Goal: Task Accomplishment & Management: Manage account settings

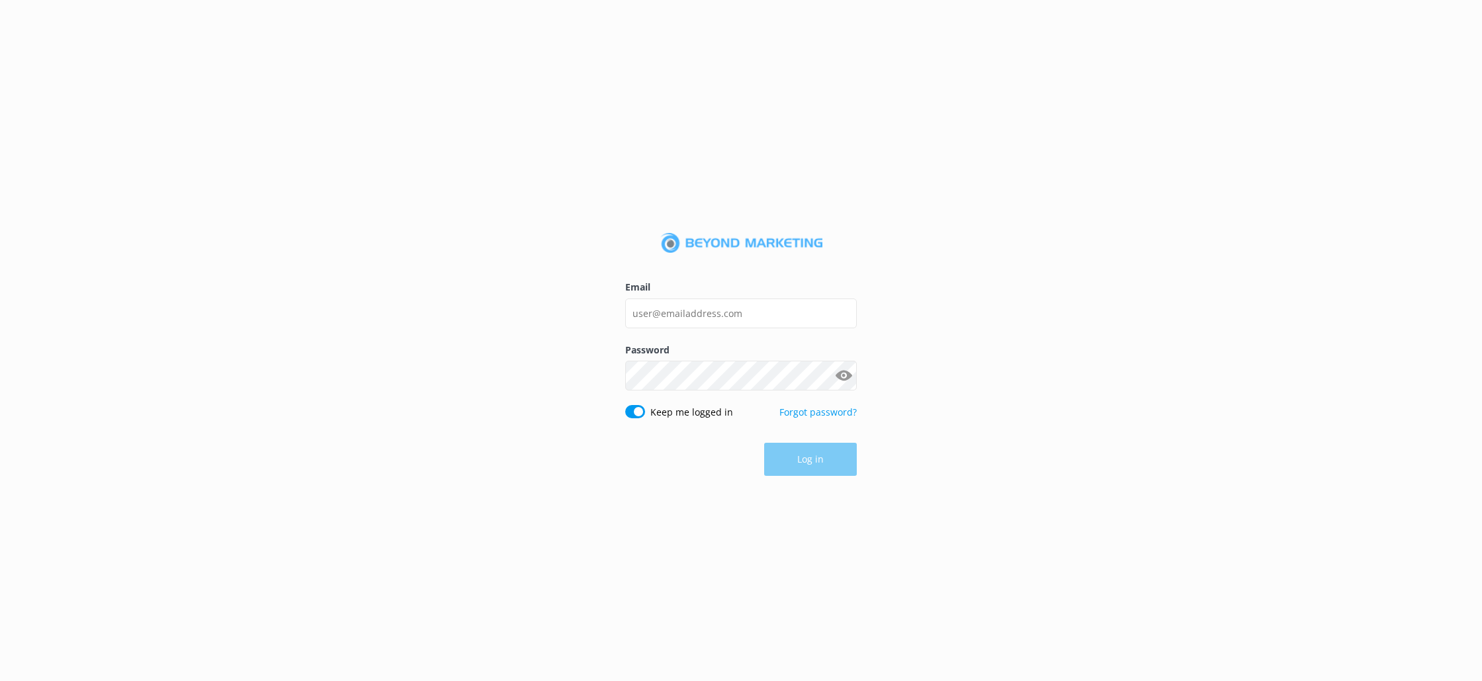
click at [748, 324] on input "Email" at bounding box center [741, 313] width 232 height 30
type input "[EMAIL_ADDRESS][DOMAIN_NAME]"
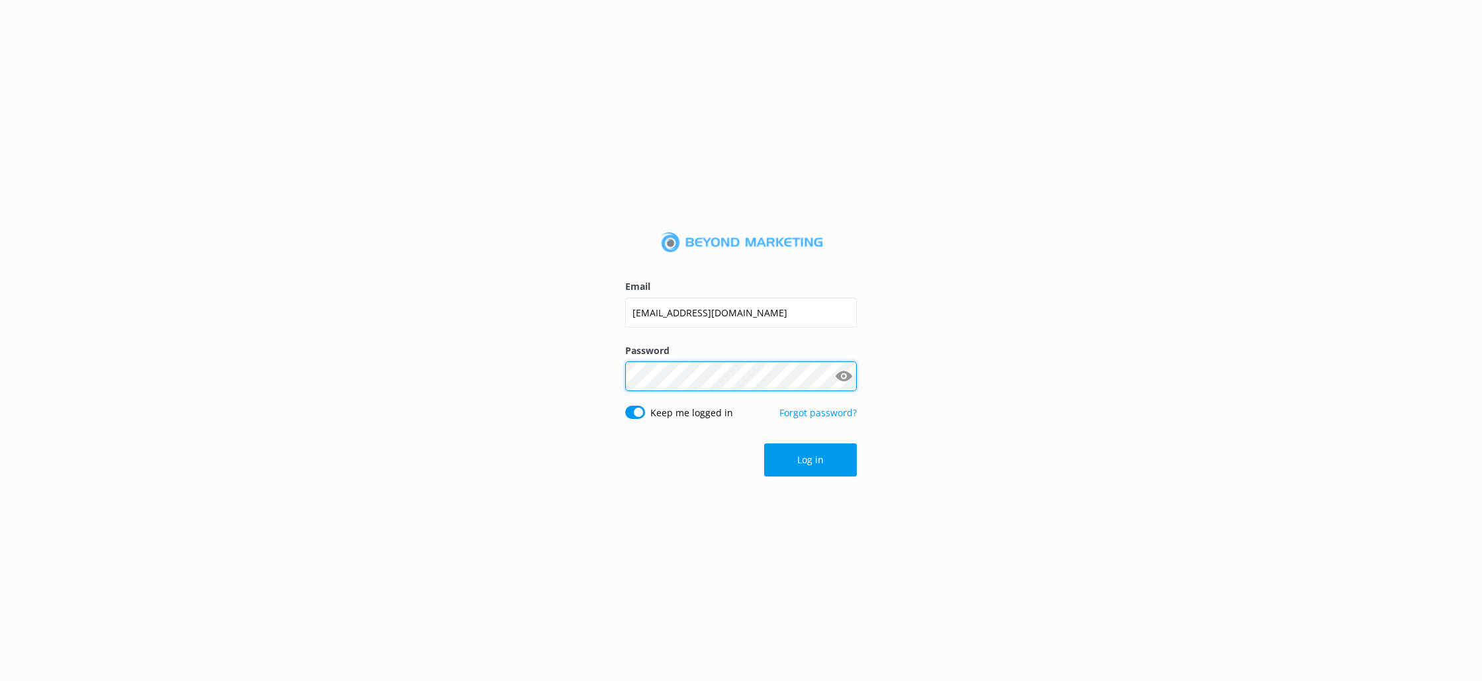
click button "Log in" at bounding box center [810, 459] width 93 height 33
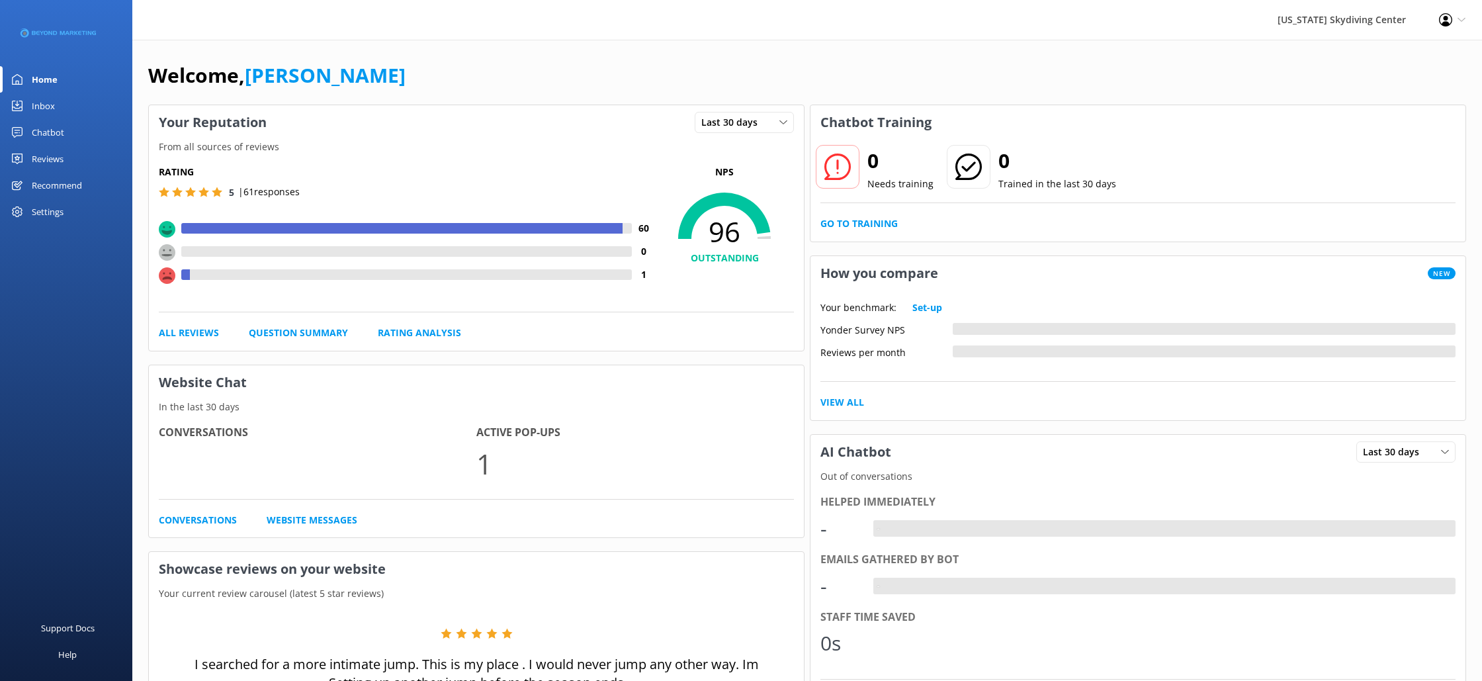
click at [52, 159] on div "Reviews" at bounding box center [48, 159] width 32 height 26
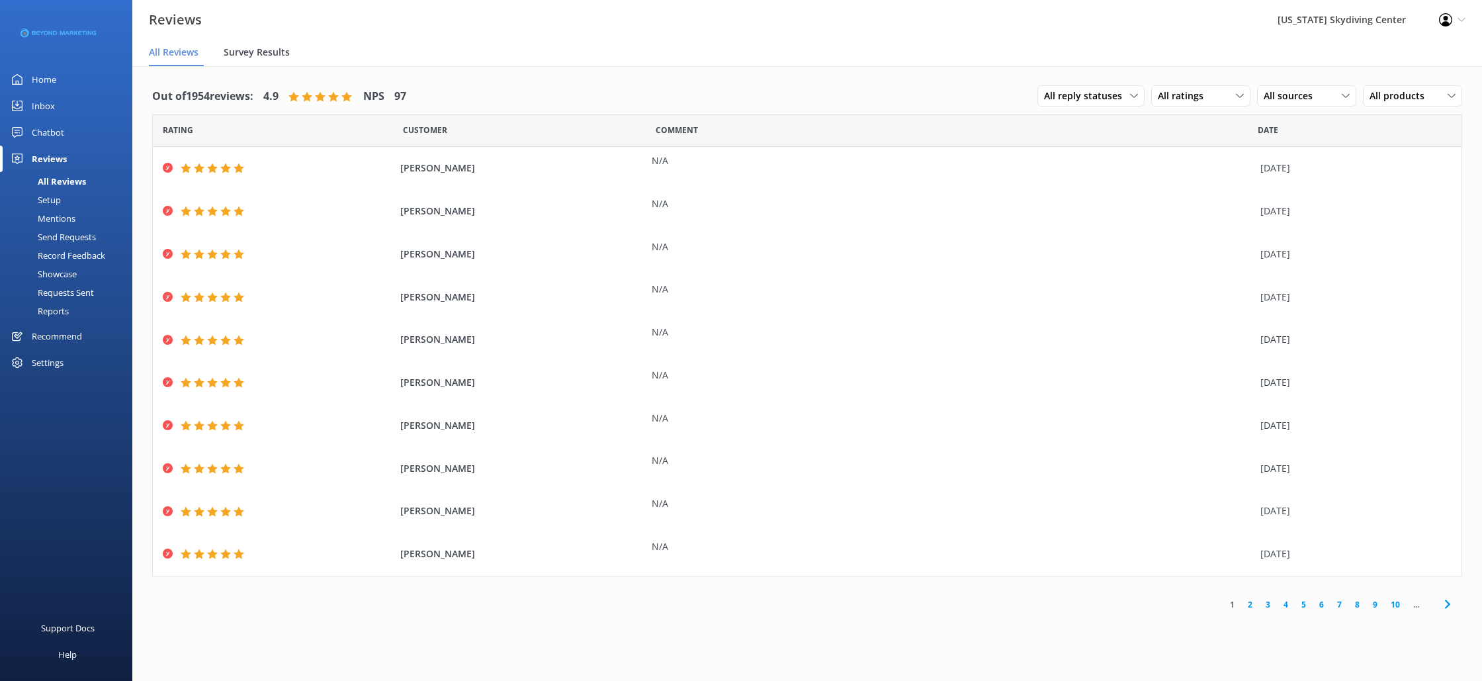
click at [262, 50] on span "Survey Results" at bounding box center [257, 52] width 66 height 13
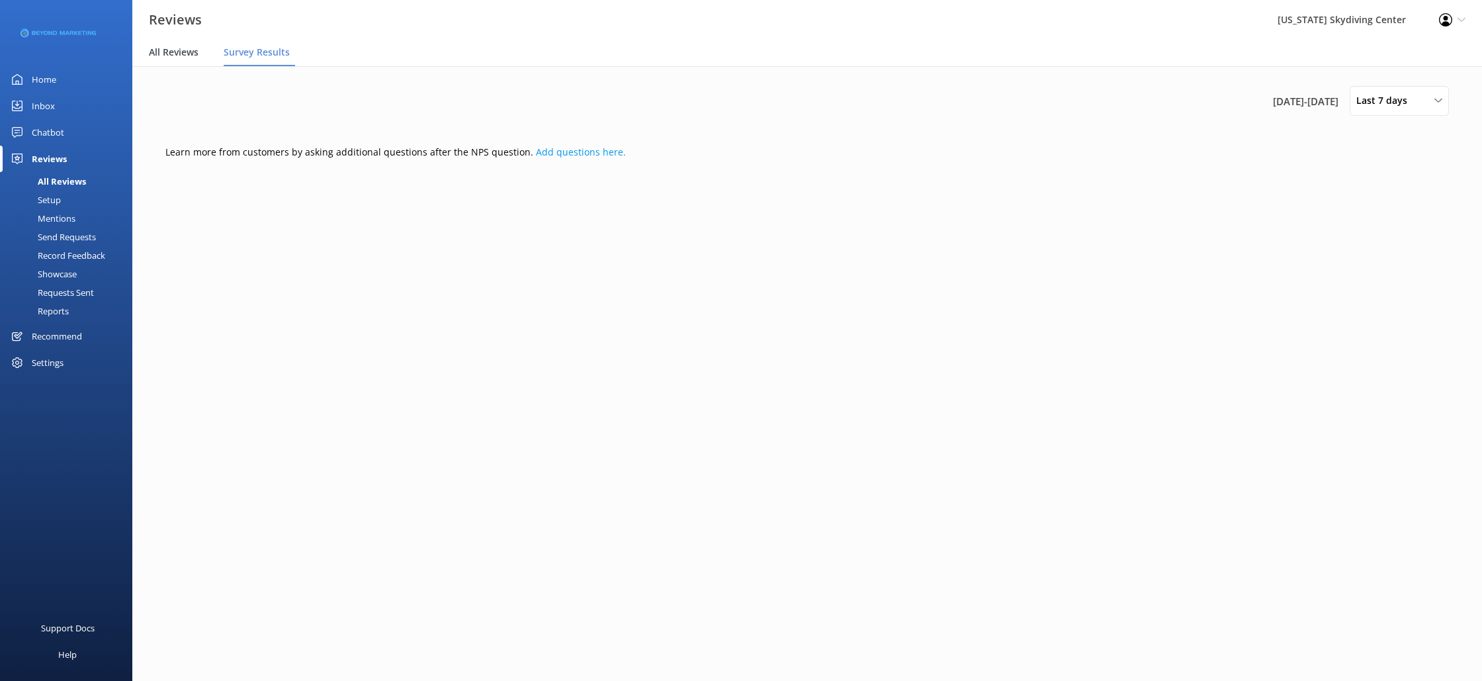
click at [175, 47] on span "All Reviews" at bounding box center [174, 52] width 50 height 13
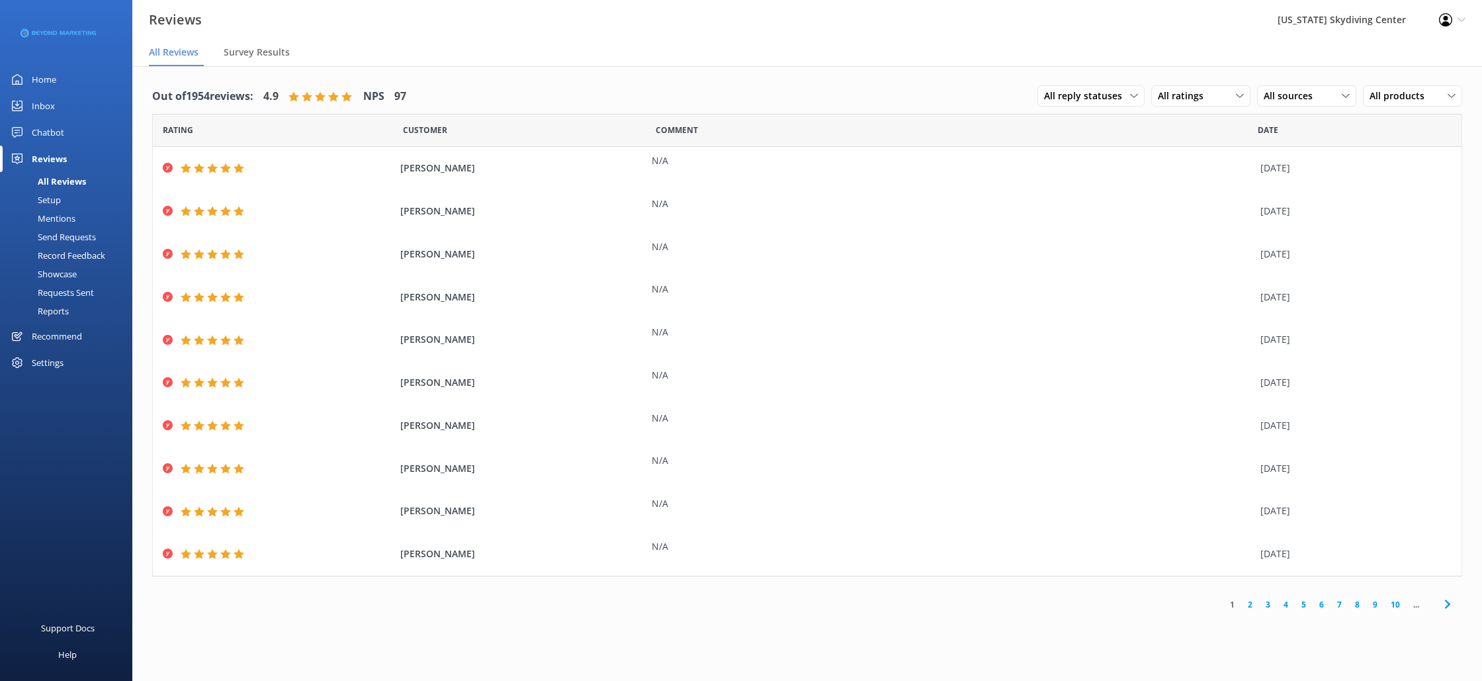
click at [95, 236] on div "Send Requests" at bounding box center [52, 237] width 88 height 19
